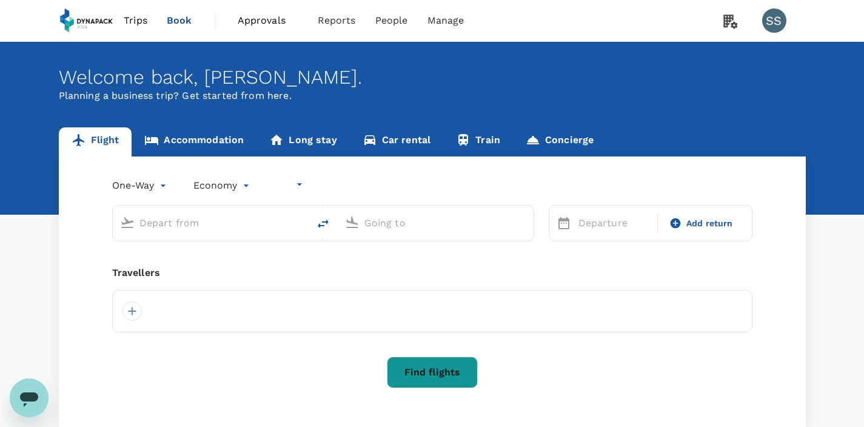
type input "undefined, undefined (any)"
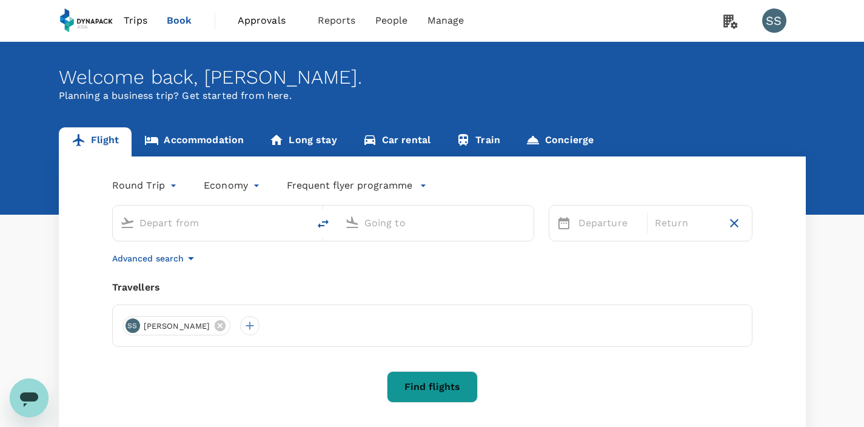
type input "roundtrip"
type input "Soekarno-Hatta Intl (CGK)"
type input "Kuala Lumpur Intl ([GEOGRAPHIC_DATA])"
click at [141, 20] on span "Trips" at bounding box center [136, 20] width 24 height 15
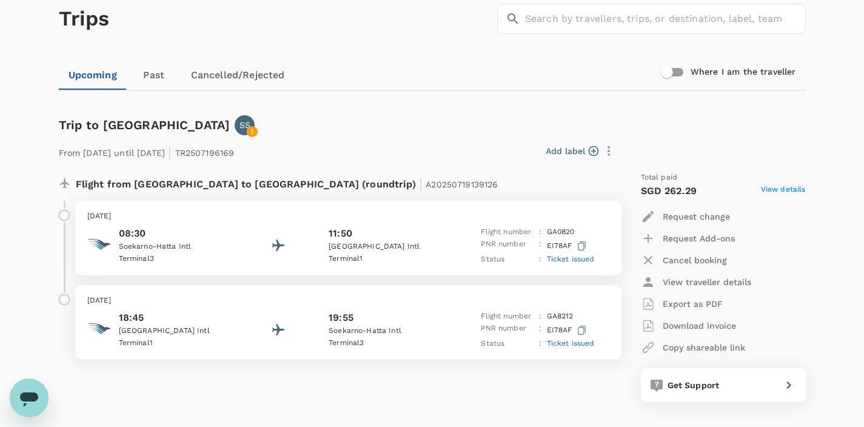
scroll to position [67, 0]
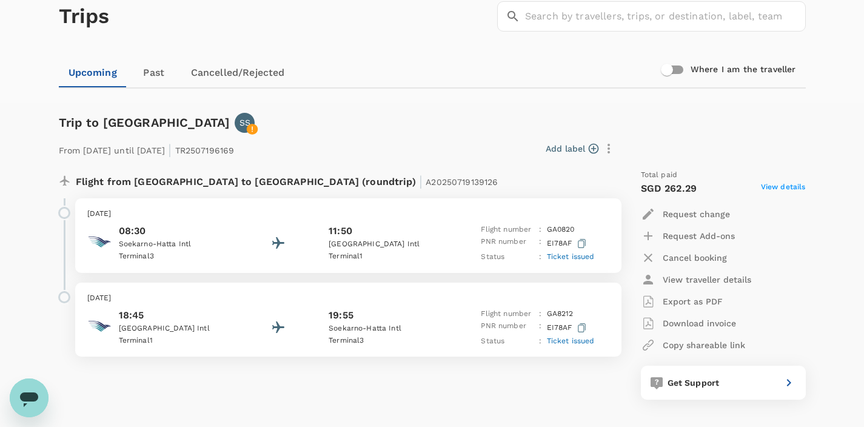
click at [122, 219] on div "[DATE] 08:30 Soekarno-[GEOGRAPHIC_DATA] 3 11:50 [GEOGRAPHIC_DATA] 1 Flight numb…" at bounding box center [348, 235] width 546 height 75
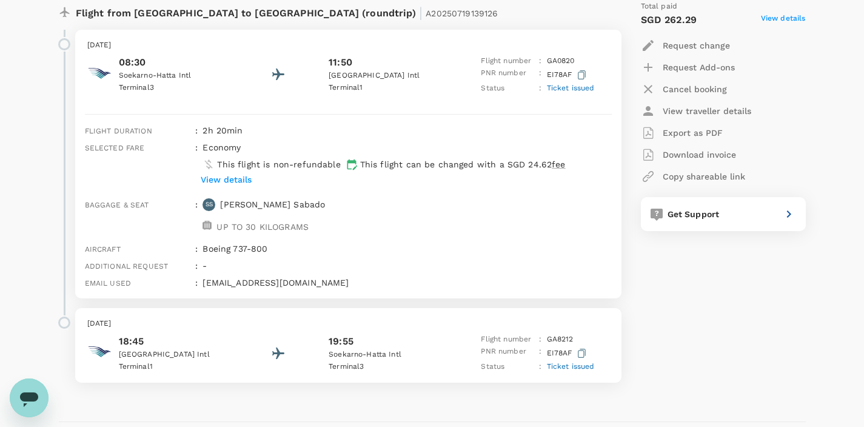
scroll to position [219, 0]
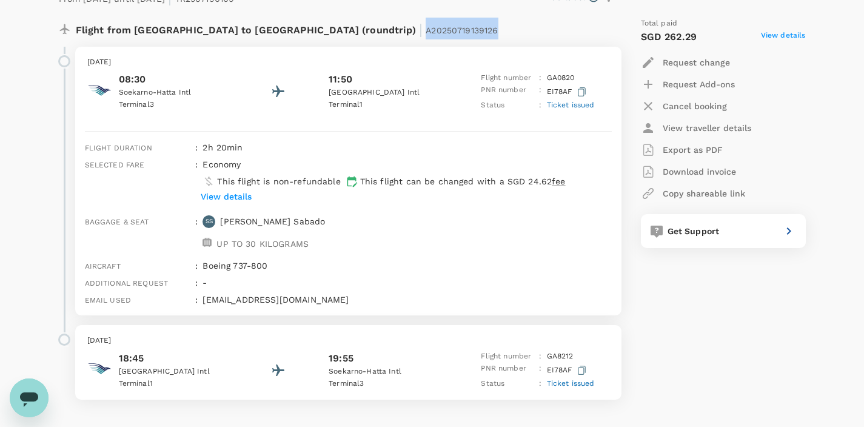
drag, startPoint x: 306, startPoint y: 32, endPoint x: 386, endPoint y: 33, distance: 80.0
click at [386, 33] on div "Flight from [GEOGRAPHIC_DATA] to [GEOGRAPHIC_DATA] (roundtrip) | A20250719139126" at bounding box center [308, 29] width 465 height 22
copy p "A20250719139126"
drag, startPoint x: 547, startPoint y: 90, endPoint x: 570, endPoint y: 92, distance: 23.7
click at [570, 92] on p "EI78AF" at bounding box center [568, 91] width 42 height 15
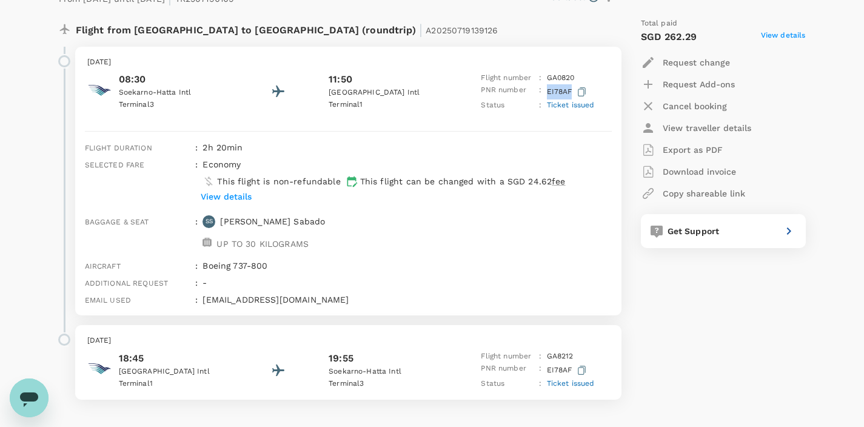
scroll to position [178, 0]
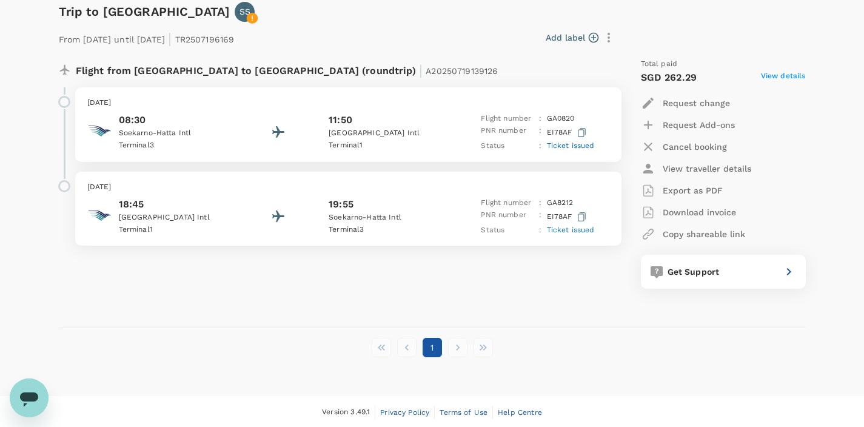
drag, startPoint x: 560, startPoint y: 92, endPoint x: 558, endPoint y: 132, distance: 40.0
click at [558, 132] on div "[DATE] 08:30 Soekarno-[GEOGRAPHIC_DATA] 3 11:50 [GEOGRAPHIC_DATA] 1 Flight numb…" at bounding box center [348, 124] width 546 height 75
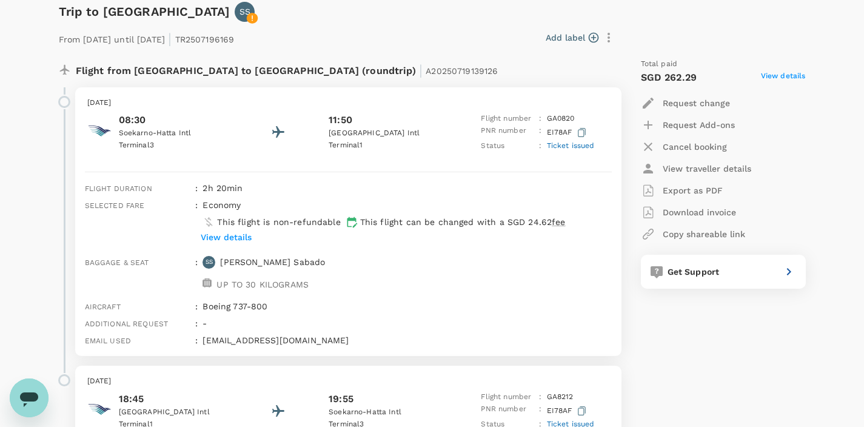
click at [548, 132] on p "EI78AF" at bounding box center [568, 132] width 42 height 15
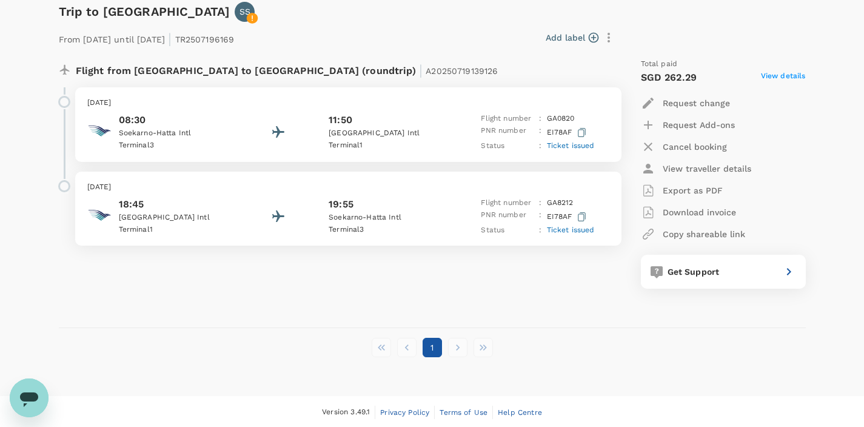
click at [549, 132] on p "EI78AF" at bounding box center [568, 132] width 42 height 15
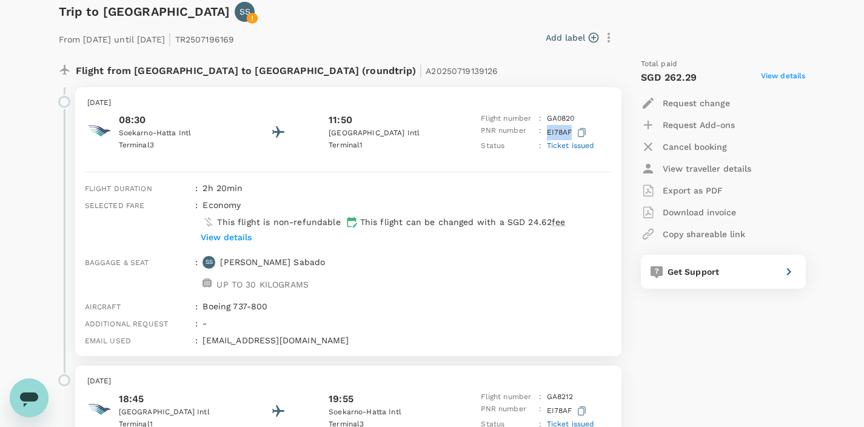
drag, startPoint x: 547, startPoint y: 130, endPoint x: 570, endPoint y: 130, distance: 23.0
click at [570, 130] on p "EI78AF" at bounding box center [568, 132] width 42 height 15
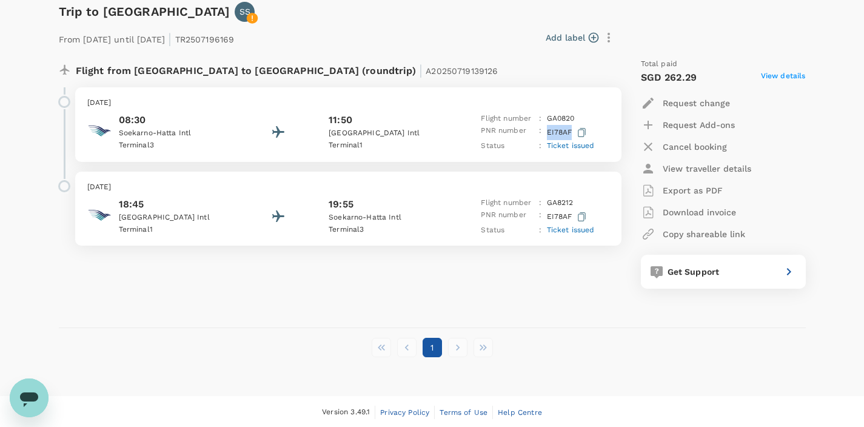
copy p "EI78AF"
